Goal: Transaction & Acquisition: Purchase product/service

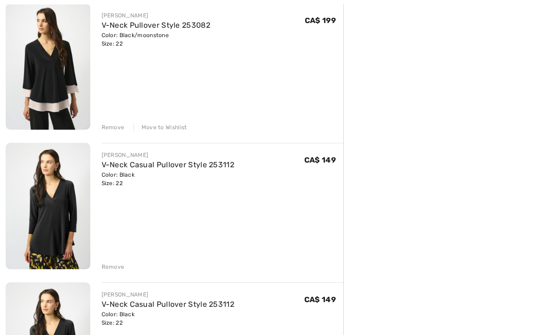
scroll to position [260, 0]
click at [163, 131] on div "Move to Wishlist" at bounding box center [161, 127] width 54 height 8
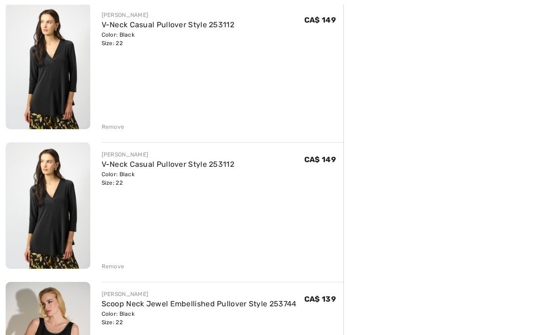
click at [115, 127] on div "Remove" at bounding box center [113, 127] width 23 height 8
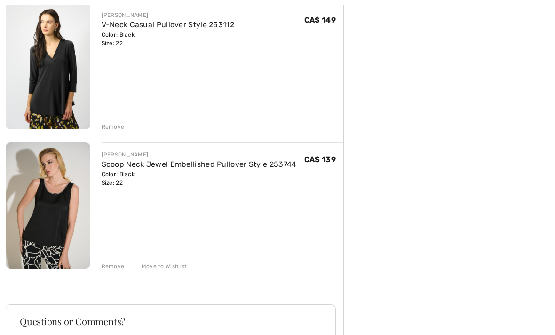
click at [171, 266] on div "Move to Wishlist" at bounding box center [161, 266] width 54 height 8
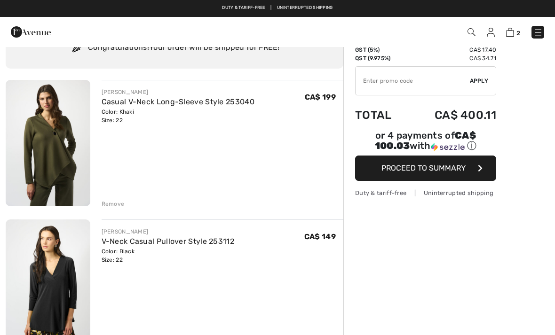
scroll to position [0, 0]
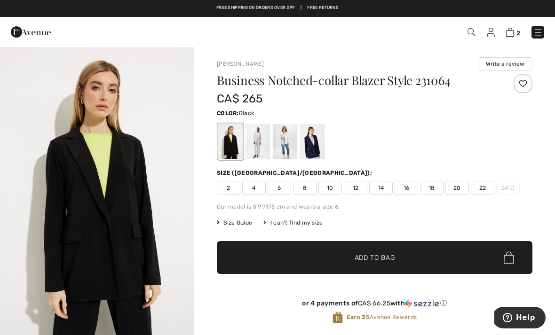
click at [489, 183] on span "22" at bounding box center [483, 188] width 24 height 14
click at [455, 250] on span "✔ Added to Bag Add to Bag" at bounding box center [375, 257] width 316 height 33
click at [321, 138] on div at bounding box center [312, 141] width 24 height 35
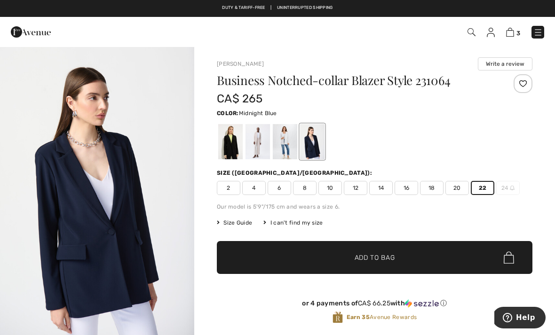
click at [462, 253] on span "✔ Added to Bag Add to Bag" at bounding box center [375, 257] width 316 height 33
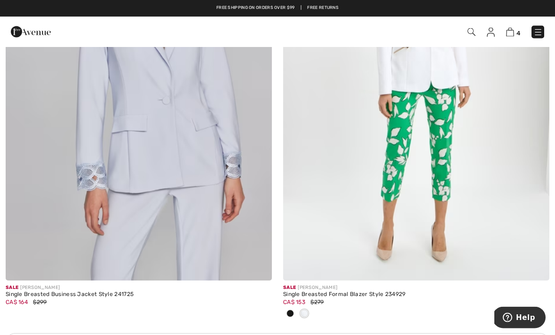
scroll to position [2482, 0]
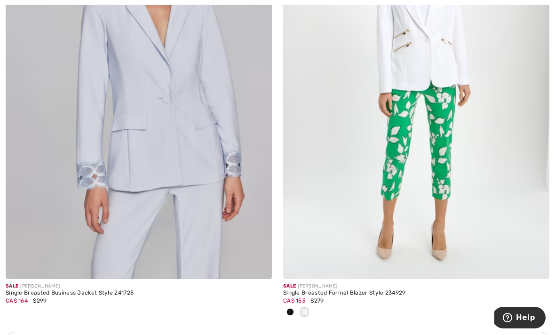
click at [429, 80] on img at bounding box center [416, 79] width 266 height 399
click at [440, 83] on img at bounding box center [416, 79] width 266 height 399
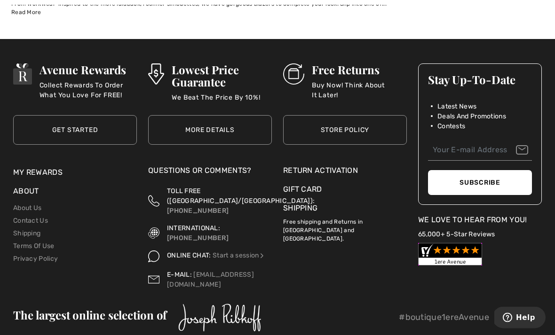
scroll to position [5180, 0]
